Goal: Use online tool/utility: Utilize a website feature to perform a specific function

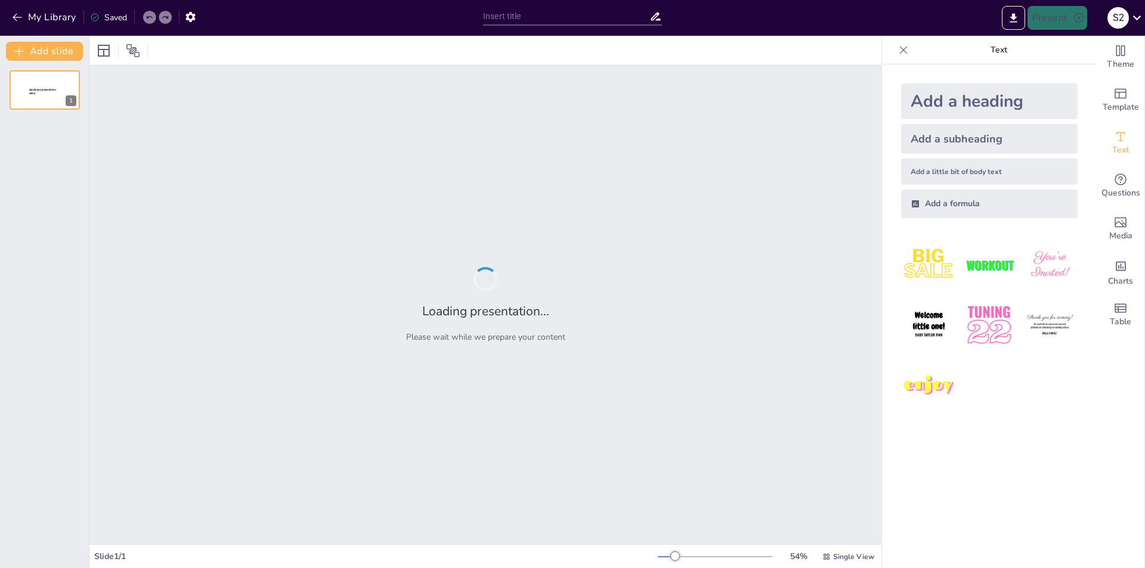
type input "持續發展與挑戰：公司未來的發展路徑"
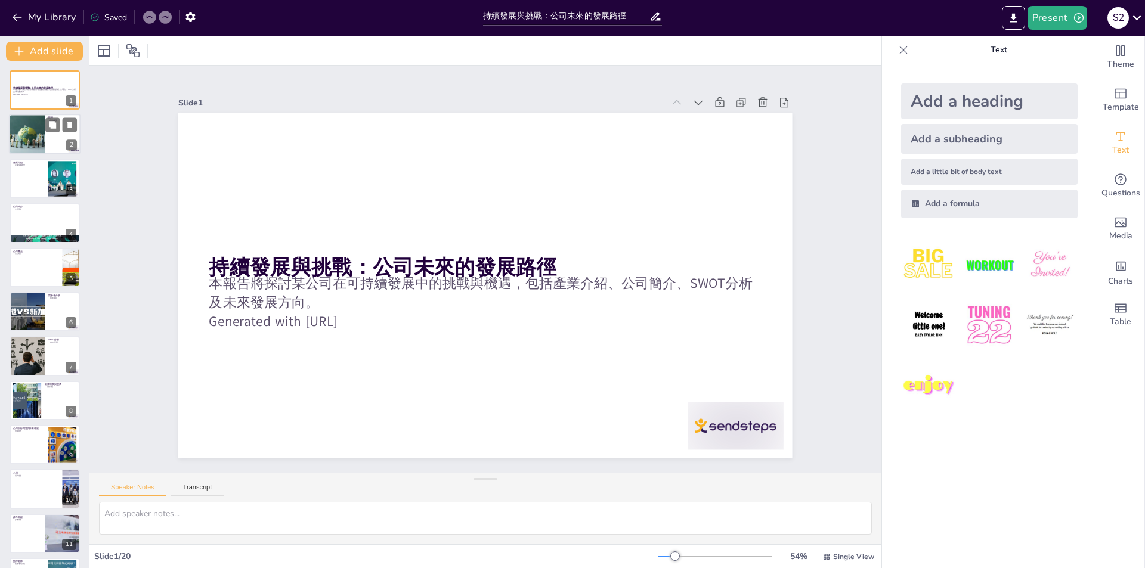
click at [18, 128] on div at bounding box center [26, 134] width 59 height 41
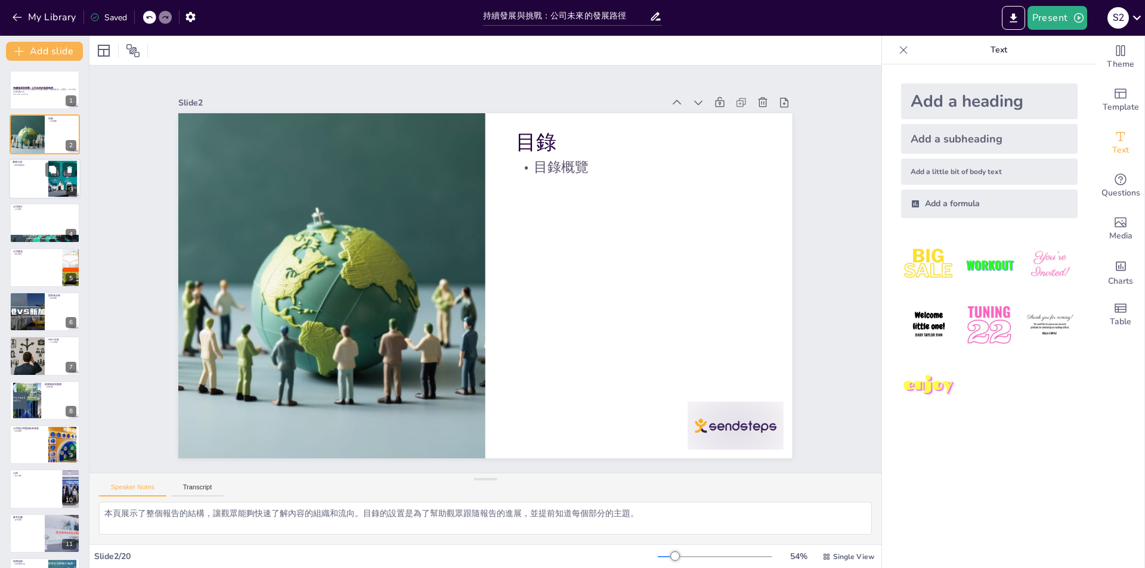
click at [27, 184] on div at bounding box center [45, 179] width 72 height 41
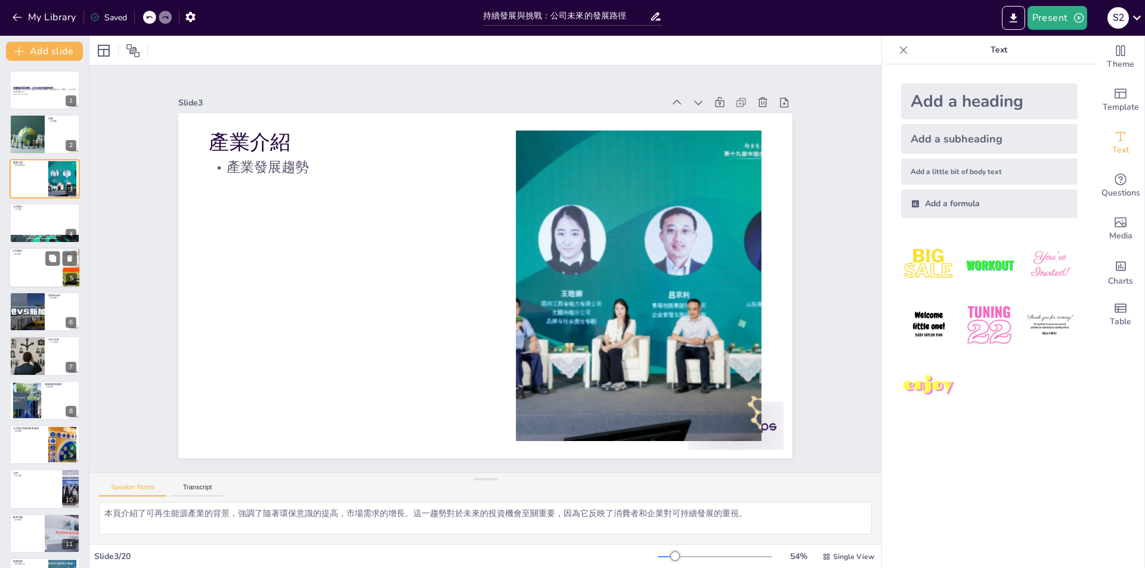
click at [41, 250] on p "公司產品" at bounding box center [36, 251] width 47 height 4
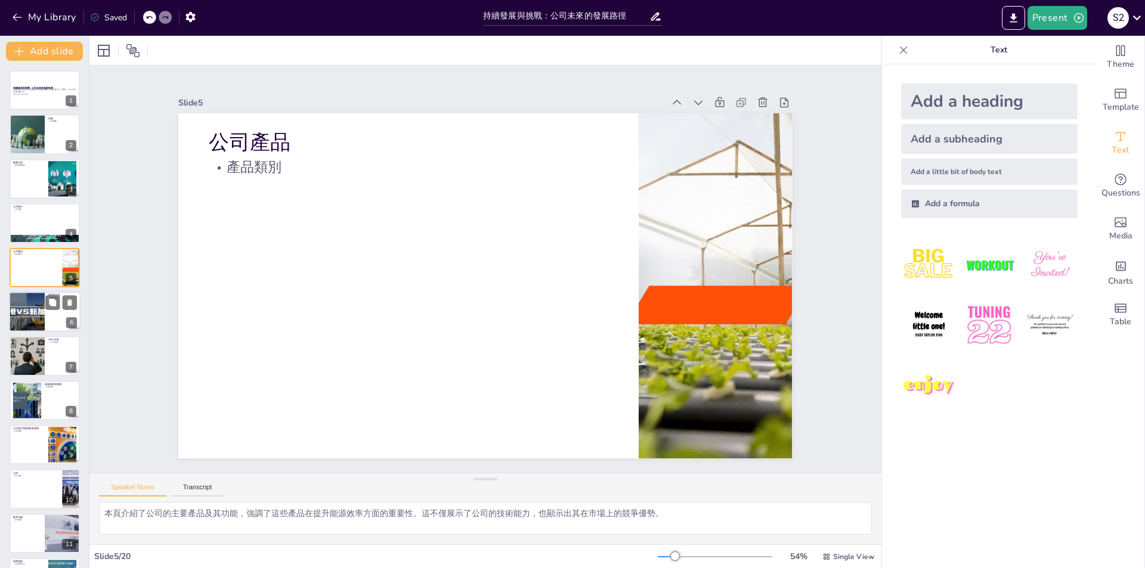
click at [36, 317] on div at bounding box center [27, 312] width 72 height 41
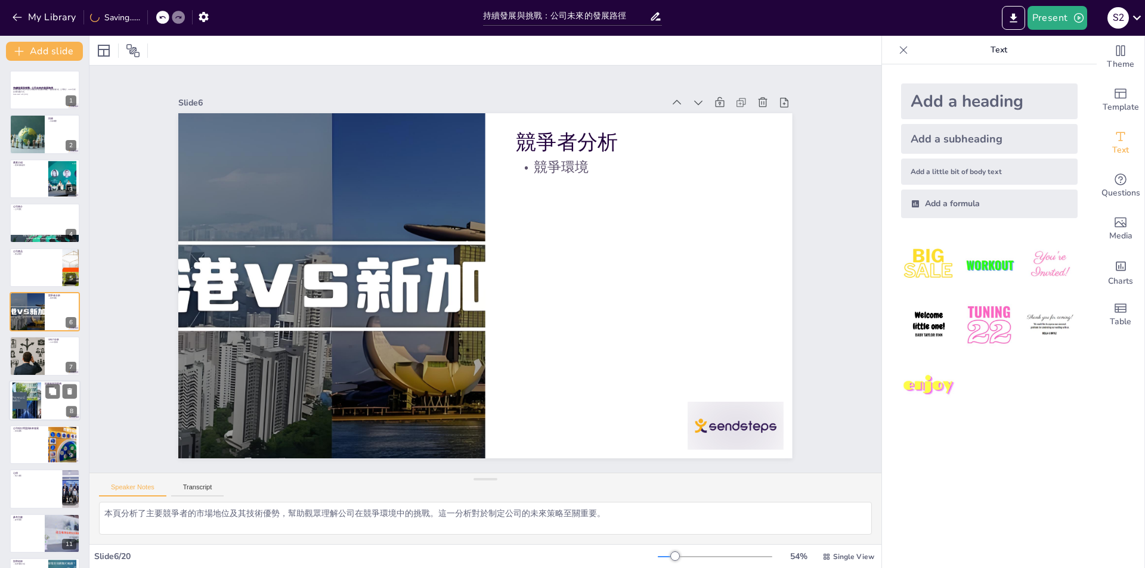
drag, startPoint x: 36, startPoint y: 393, endPoint x: 34, endPoint y: 404, distance: 11.0
click at [36, 394] on div at bounding box center [27, 400] width 64 height 36
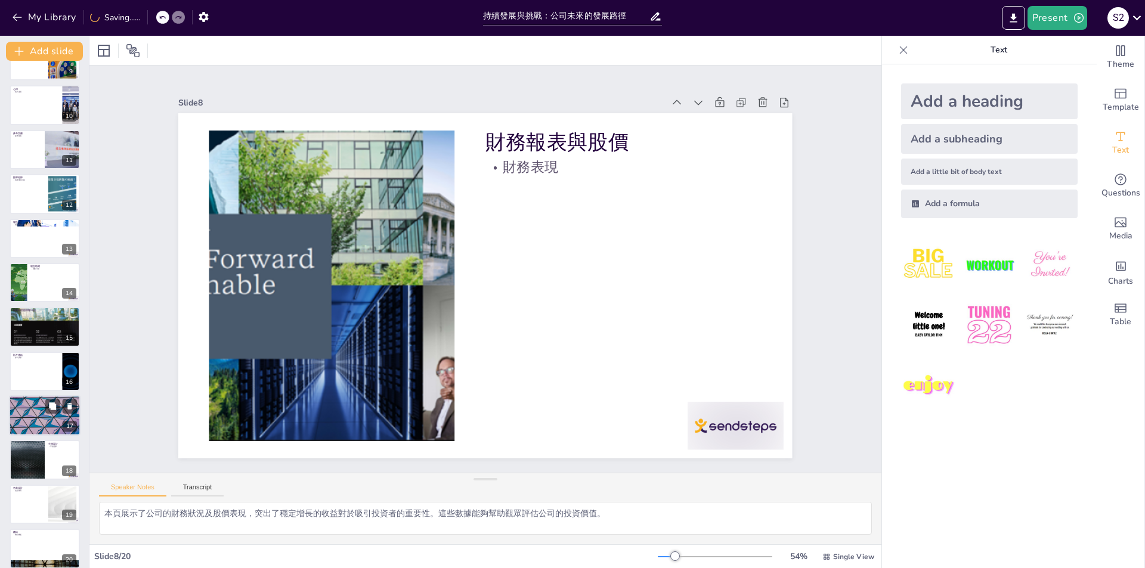
click at [21, 420] on div at bounding box center [45, 415] width 72 height 41
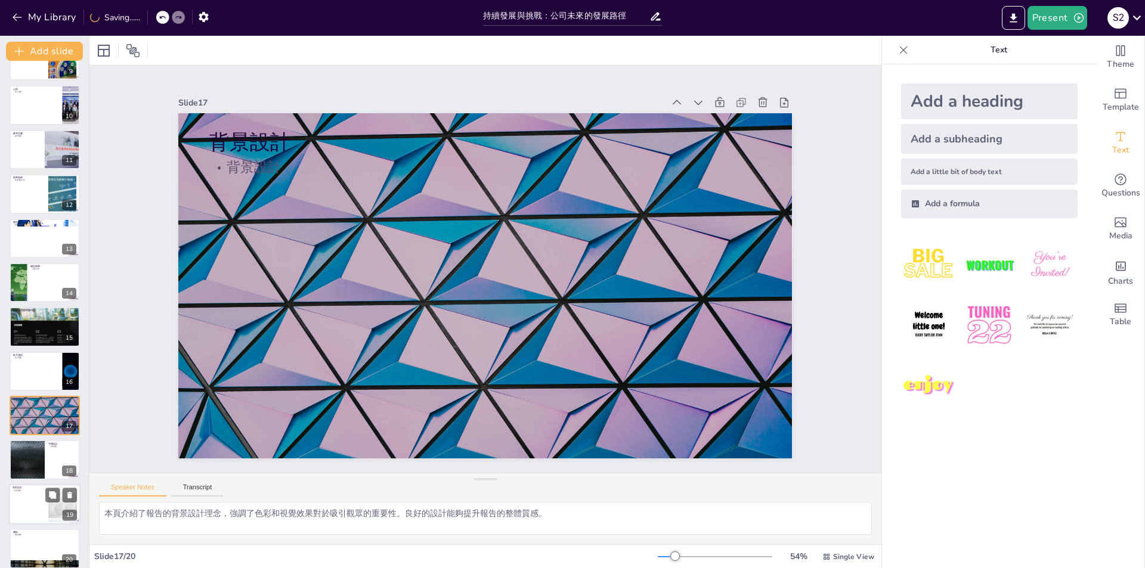
scroll to position [394, 0]
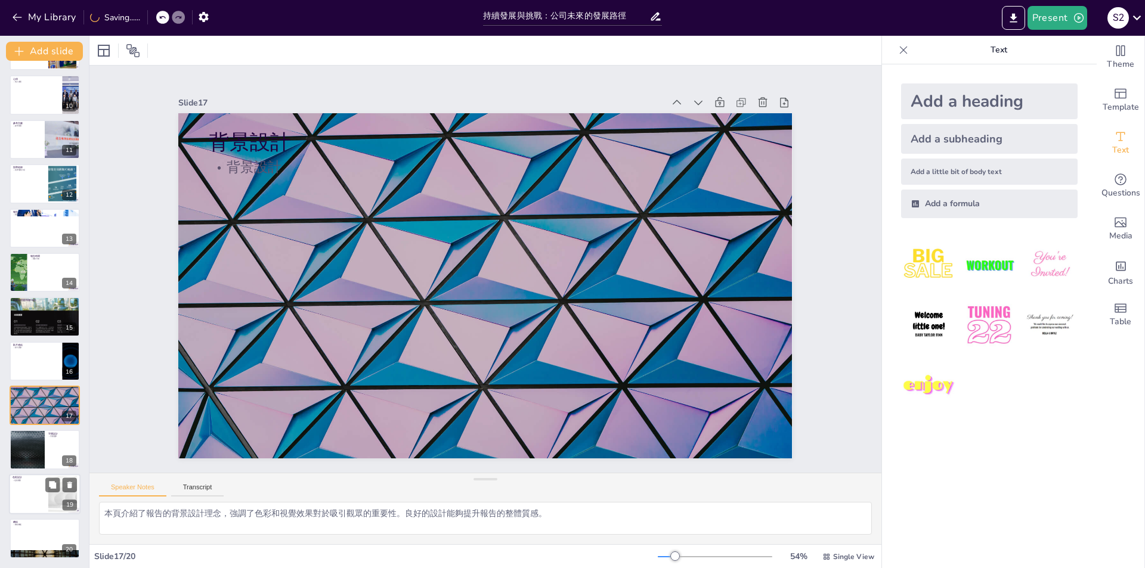
click at [31, 481] on p "色彩應用" at bounding box center [29, 480] width 32 height 2
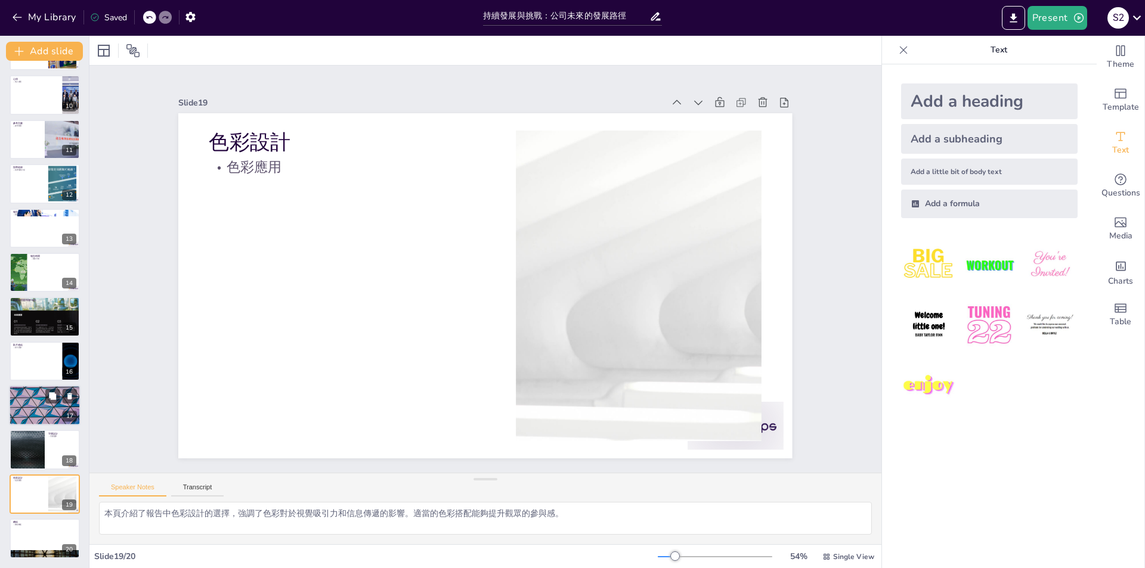
click at [46, 422] on div at bounding box center [45, 405] width 72 height 41
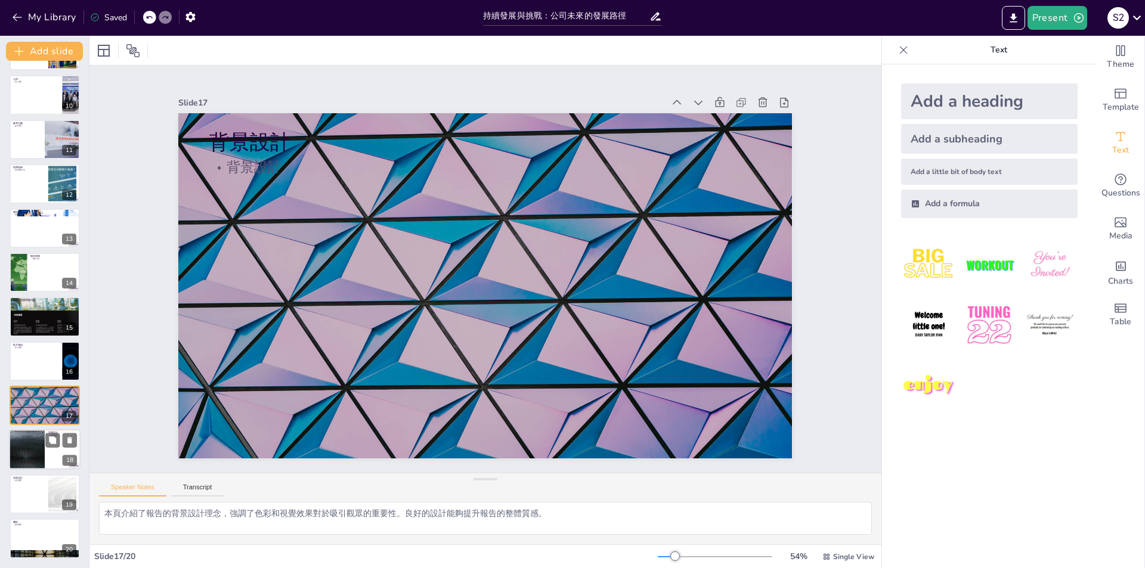
click at [38, 465] on div at bounding box center [27, 450] width 72 height 41
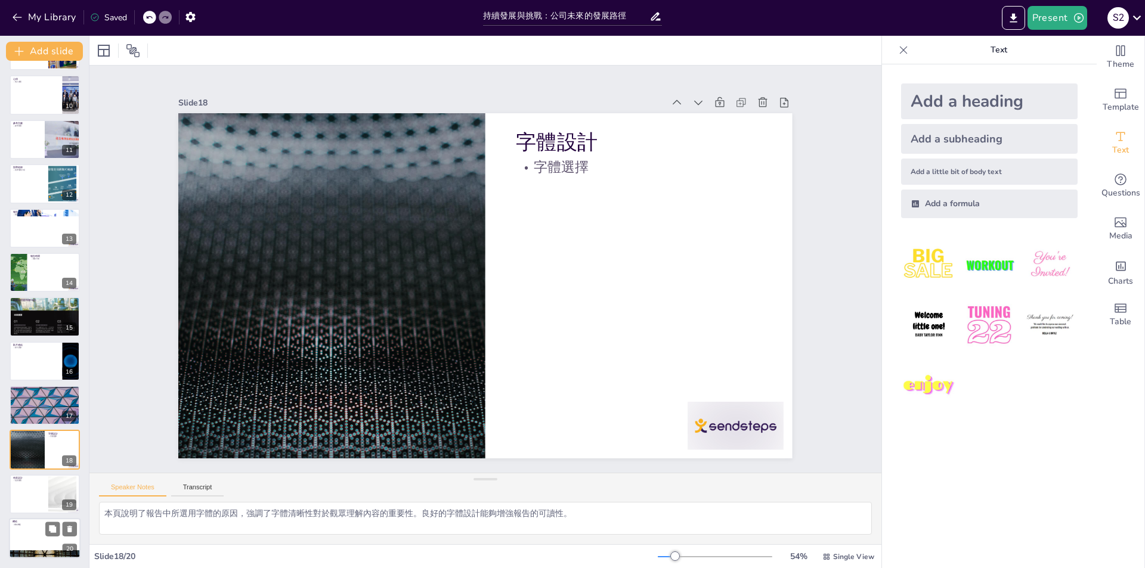
click at [29, 531] on div at bounding box center [45, 538] width 72 height 41
type textarea "本頁總結了報告的主要內容，強調了公司在可持續發展中所面臨的挑戰和未來的機遇。這一總結能夠幫助觀眾回顧報告的要點，並激發進一步的思考。"
